Goal: Information Seeking & Learning: Learn about a topic

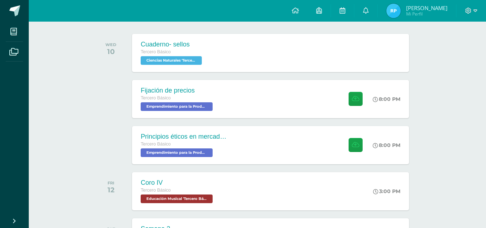
scroll to position [110, 0]
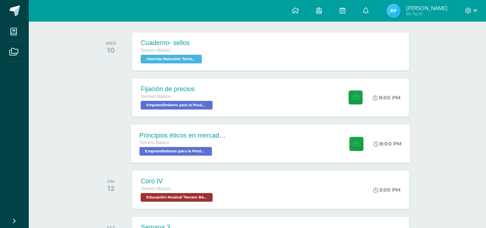
click at [240, 126] on div "Principios éticos en mercadotecnia y publicidad Tercero Básico Emprendimiento p…" at bounding box center [270, 143] width 279 height 38
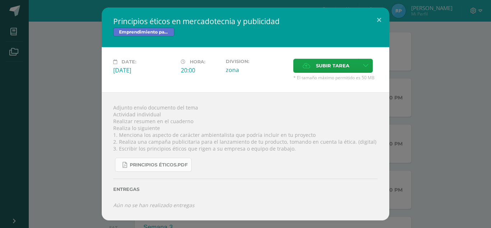
click at [166, 164] on span "Principios éticos.pdf" at bounding box center [159, 165] width 58 height 6
click at [386, 22] on button at bounding box center [379, 20] width 20 height 24
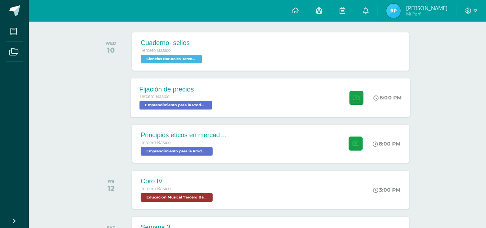
click at [225, 113] on div "Fijación de precios Tercero Básico Emprendimiento para la Productividad 'Tercer…" at bounding box center [270, 97] width 279 height 38
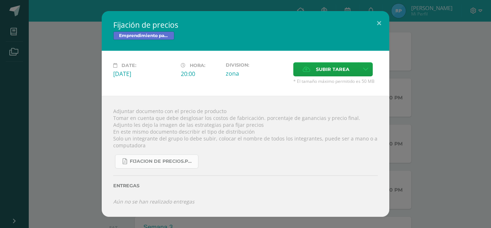
click at [162, 154] on link "fijacion de precios.pdf" at bounding box center [156, 161] width 83 height 14
click at [83, 128] on div "Fijación de precios Emprendimiento para la Productividad Date: [DATE] Hora: 20:…" at bounding box center [245, 113] width 485 height 205
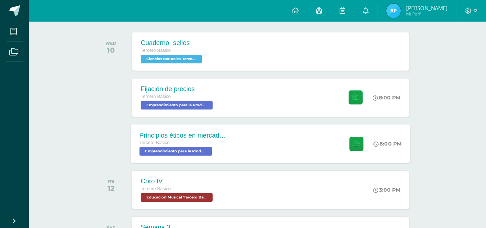
click at [208, 137] on div "Principios éticos en mercadotecnia y publicidad" at bounding box center [182, 135] width 87 height 8
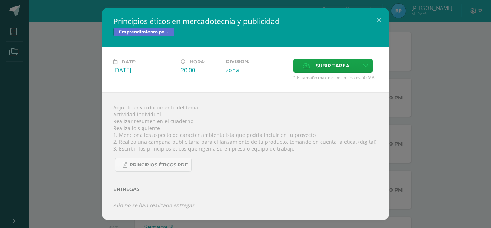
click at [74, 109] on div "Principios éticos en mercadotecnia y publicidad Emprendimiento para la Producti…" at bounding box center [245, 114] width 485 height 212
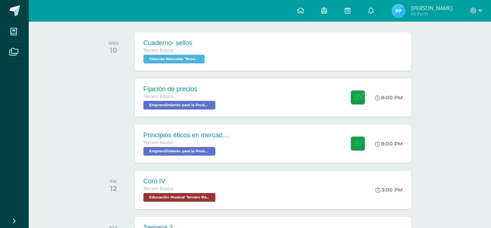
click at [170, 104] on span "Emprendimiento para la Productividad 'Tercero Básico A'" at bounding box center [179, 105] width 72 height 9
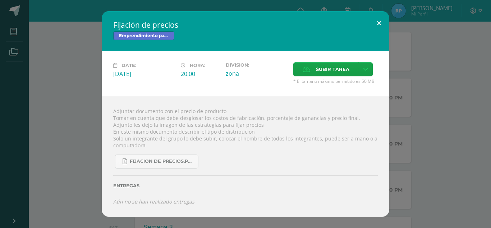
click at [377, 27] on button at bounding box center [379, 23] width 20 height 24
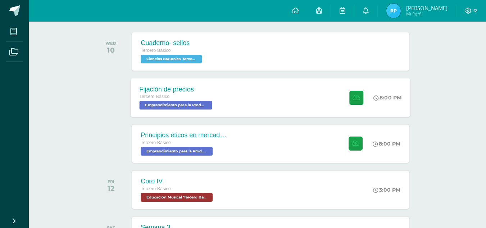
click at [206, 107] on span "Emprendimiento para la Productividad 'Tercero Básico A'" at bounding box center [175, 105] width 73 height 9
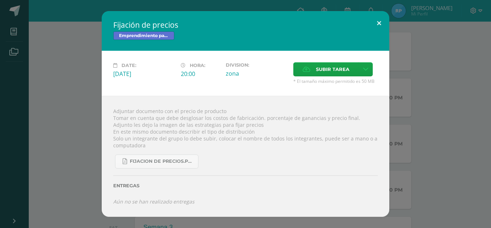
click at [378, 31] on button at bounding box center [379, 23] width 20 height 24
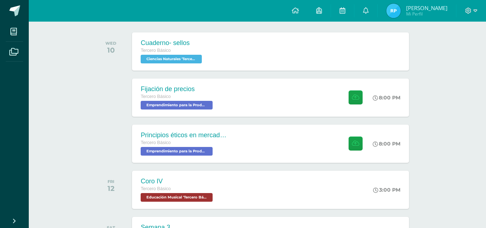
click at [215, 123] on div "Principios éticos en mercadotecnia y publicidad Tercero Básico Emprendimiento p…" at bounding box center [257, 143] width 325 height 40
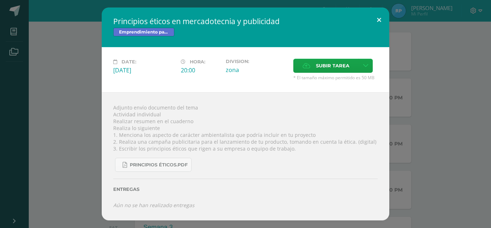
click at [372, 15] on button at bounding box center [379, 20] width 20 height 24
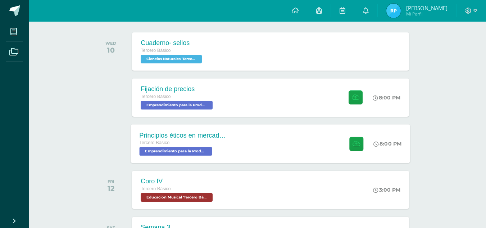
click at [229, 157] on div "Principios éticos en mercadotecnia y publicidad Tercero Básico Emprendimiento p…" at bounding box center [183, 143] width 105 height 38
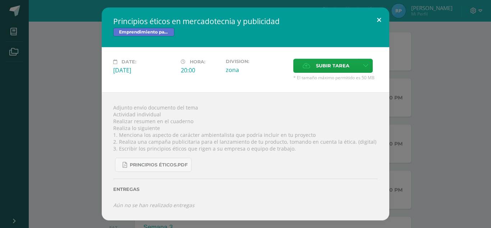
click at [371, 20] on button at bounding box center [379, 20] width 20 height 24
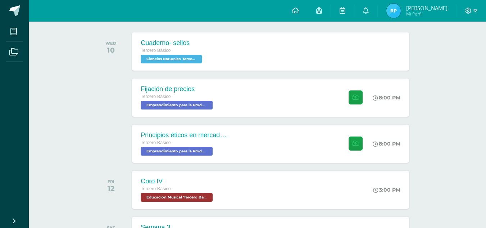
click at [229, 131] on div "Principios éticos en mercadotecnia y publicidad Tercero Básico Emprendimiento p…" at bounding box center [183, 143] width 105 height 38
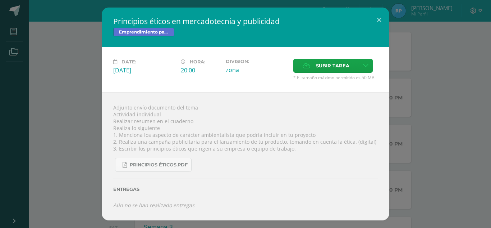
click at [368, 19] on h2 "Principios éticos en mercadotecnia y publicidad" at bounding box center [245, 21] width 265 height 10
click at [377, 31] on div "Principios éticos en mercadotecnia y publicidad Emprendimiento para la Producti…" at bounding box center [246, 114] width 288 height 212
click at [382, 34] on div "Principios éticos en mercadotecnia y publicidad Emprendimiento para la Producti…" at bounding box center [246, 28] width 288 height 40
click at [380, 26] on button at bounding box center [379, 20] width 20 height 24
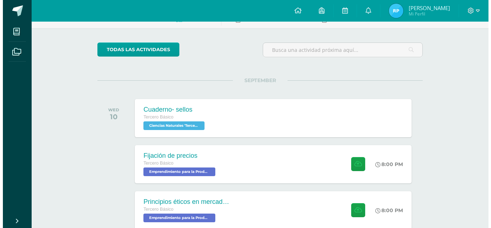
scroll to position [47, 0]
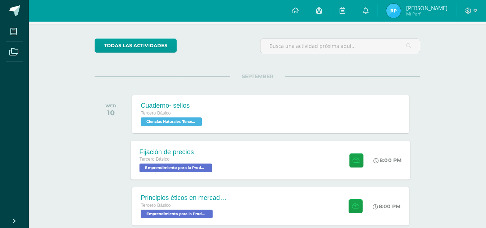
click at [250, 157] on div "Fijación de precios Tercero Básico Emprendimiento para la Productividad 'Tercer…" at bounding box center [270, 160] width 279 height 38
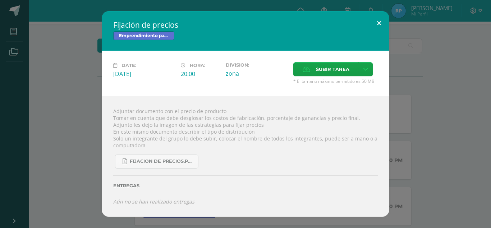
click at [384, 32] on div "Fijación de precios Emprendimiento para la Productividad Date: [DATE] Hora: 20:…" at bounding box center [246, 113] width 288 height 205
click at [380, 27] on button at bounding box center [379, 23] width 20 height 24
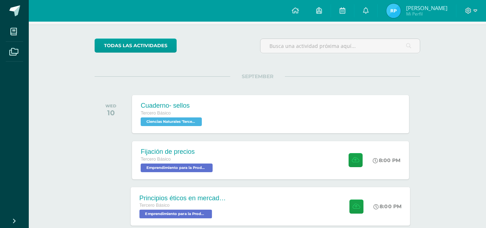
click at [242, 191] on div "Principios éticos en mercadotecnia y publicidad Tercero Básico Emprendimiento p…" at bounding box center [270, 206] width 279 height 38
